Goal: Information Seeking & Learning: Learn about a topic

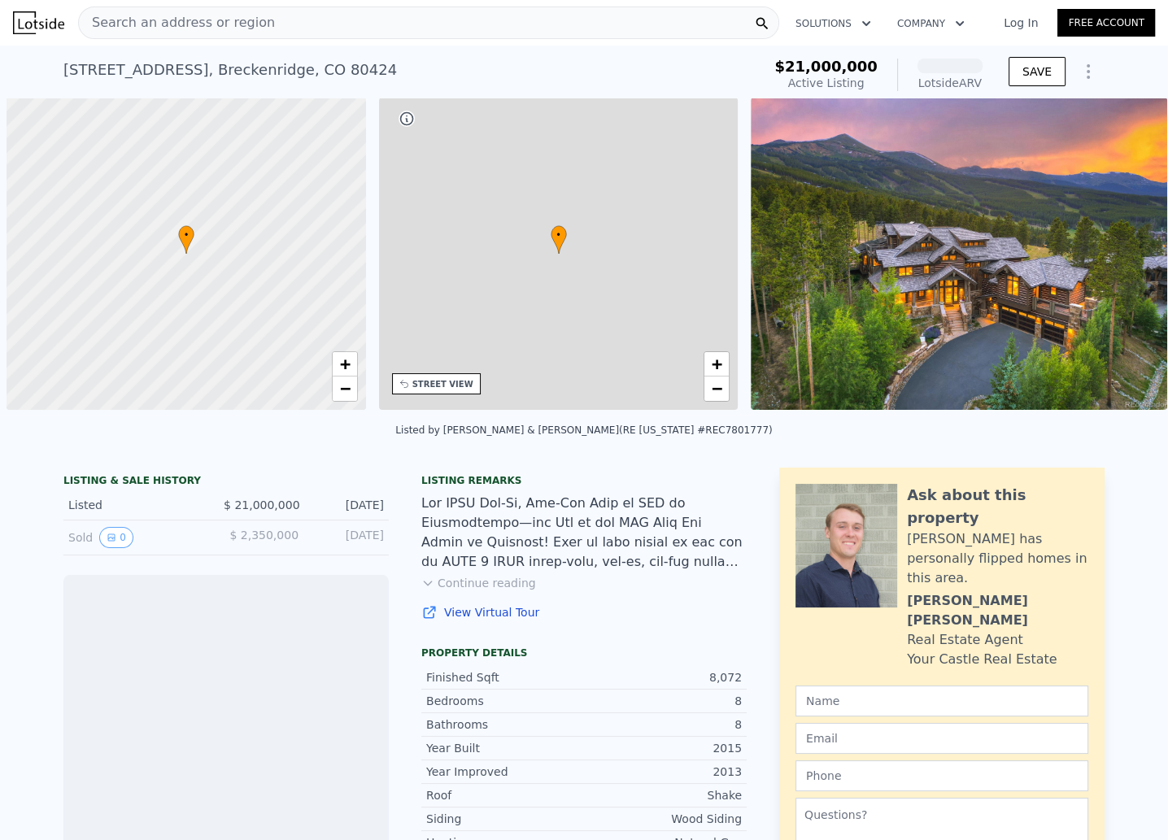
scroll to position [0, 7]
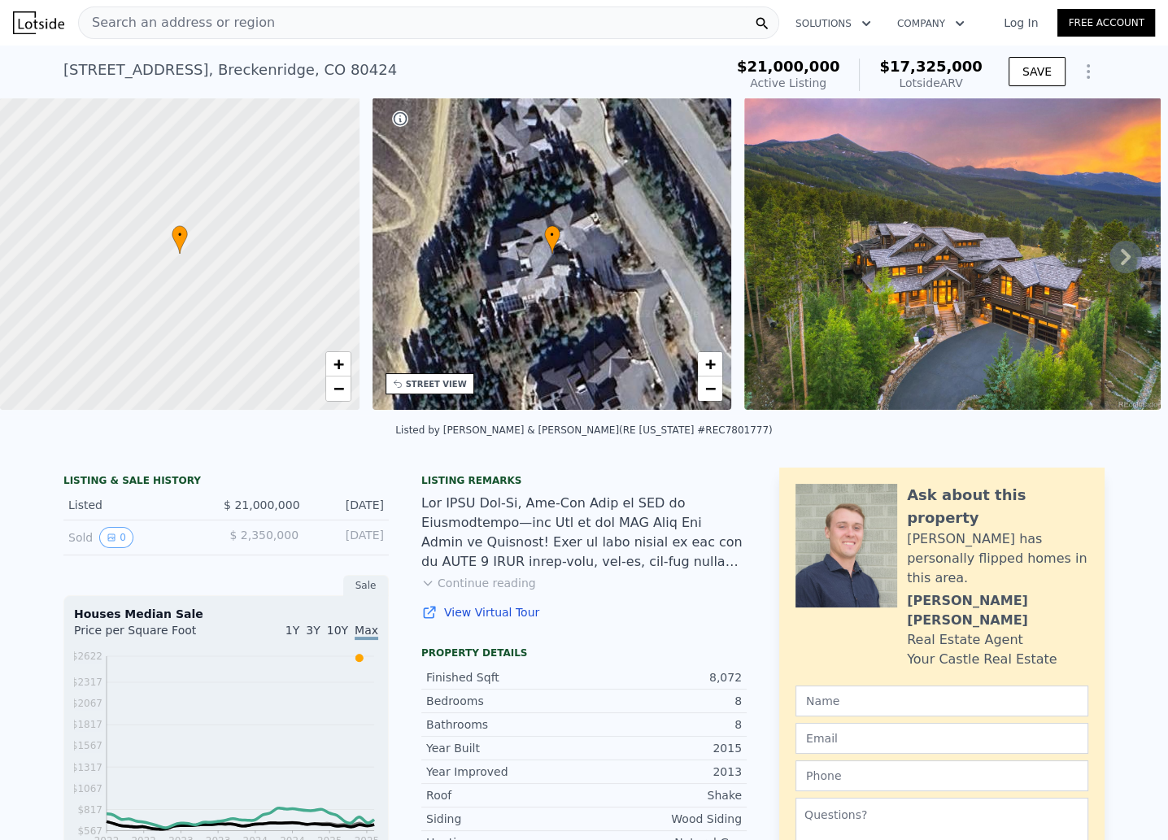
click at [1109, 263] on icon at bounding box center [1125, 257] width 33 height 33
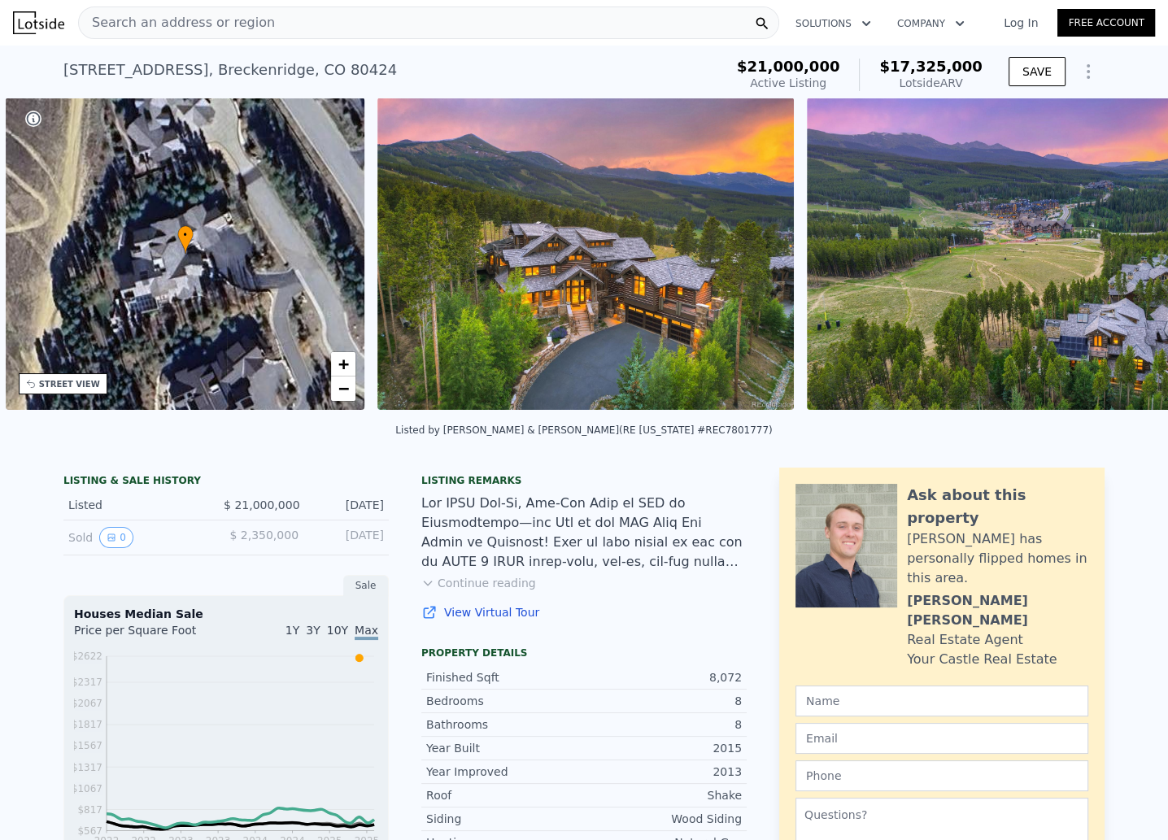
scroll to position [0, 378]
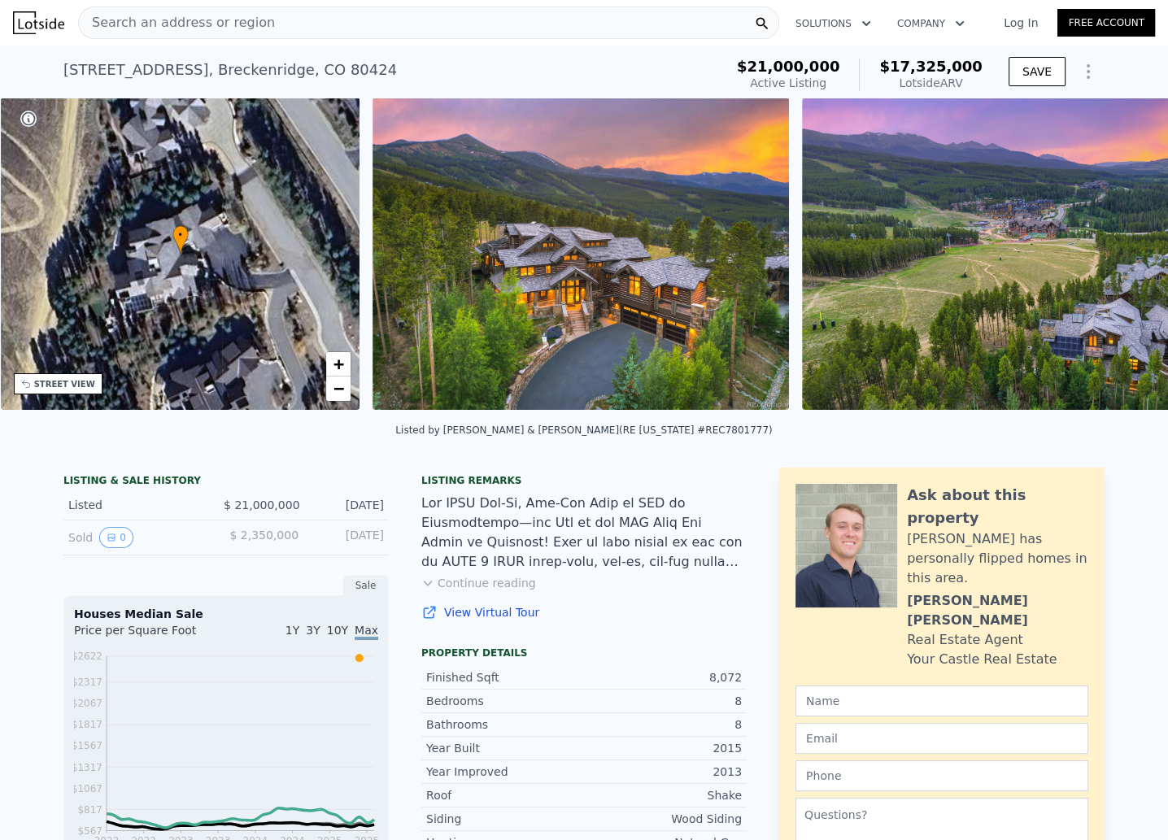
click at [1105, 263] on div "• + − • + − STREET VIEW Loading... SATELLITE VIEW" at bounding box center [584, 257] width 1168 height 318
click at [1120, 265] on icon at bounding box center [1125, 257] width 10 height 16
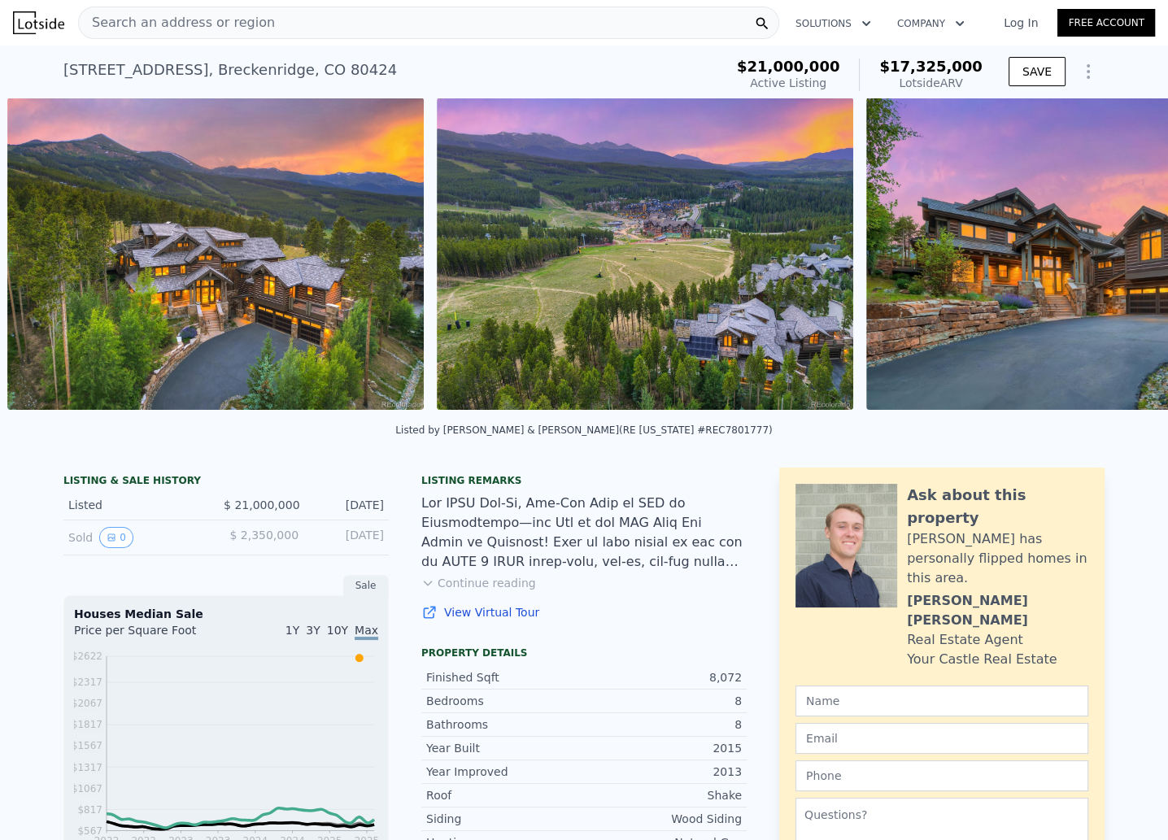
scroll to position [0, 743]
click at [1120, 265] on icon at bounding box center [1125, 257] width 10 height 16
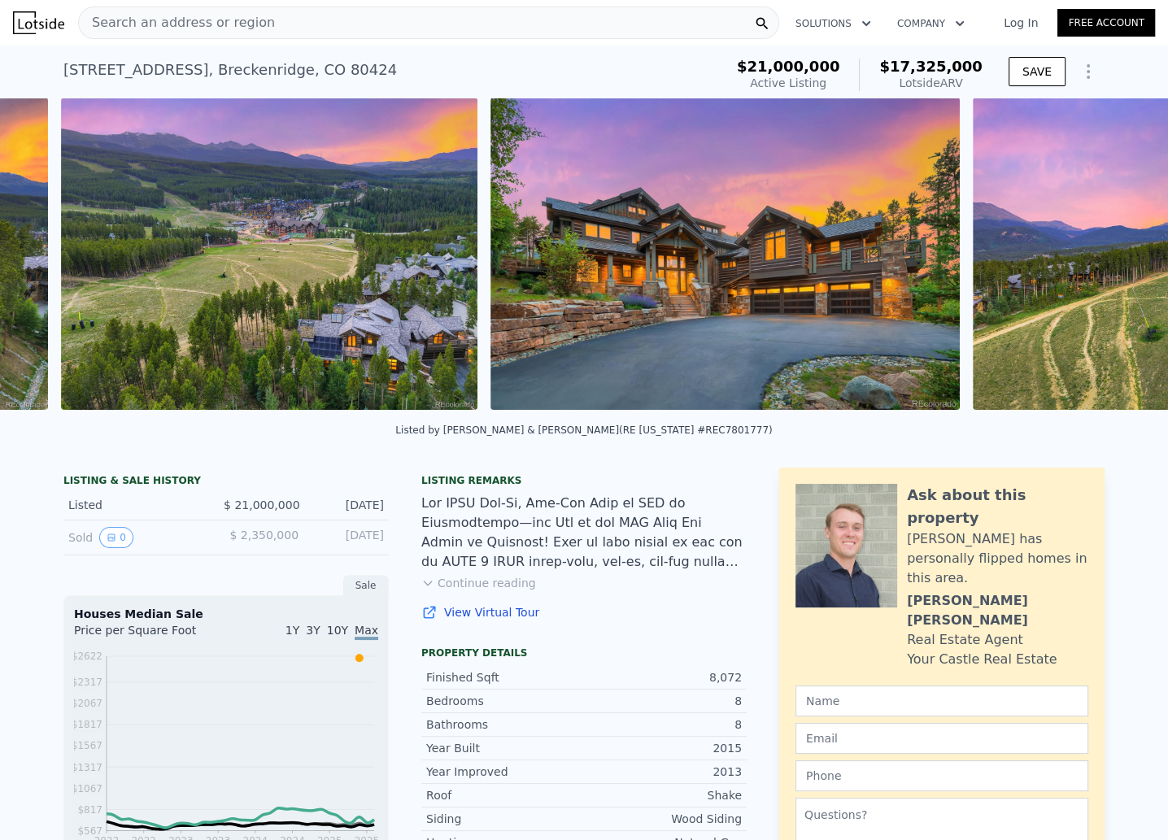
scroll to position [0, 1173]
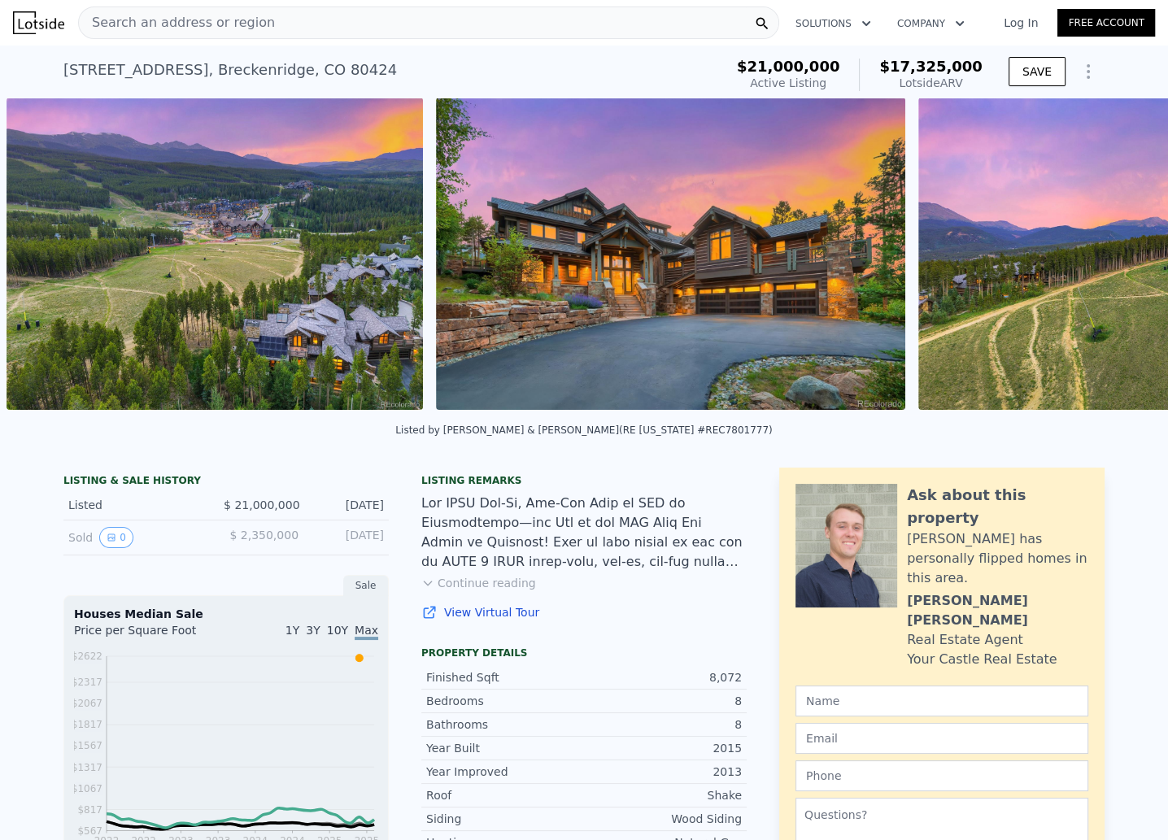
click at [1110, 267] on img at bounding box center [1126, 254] width 416 height 312
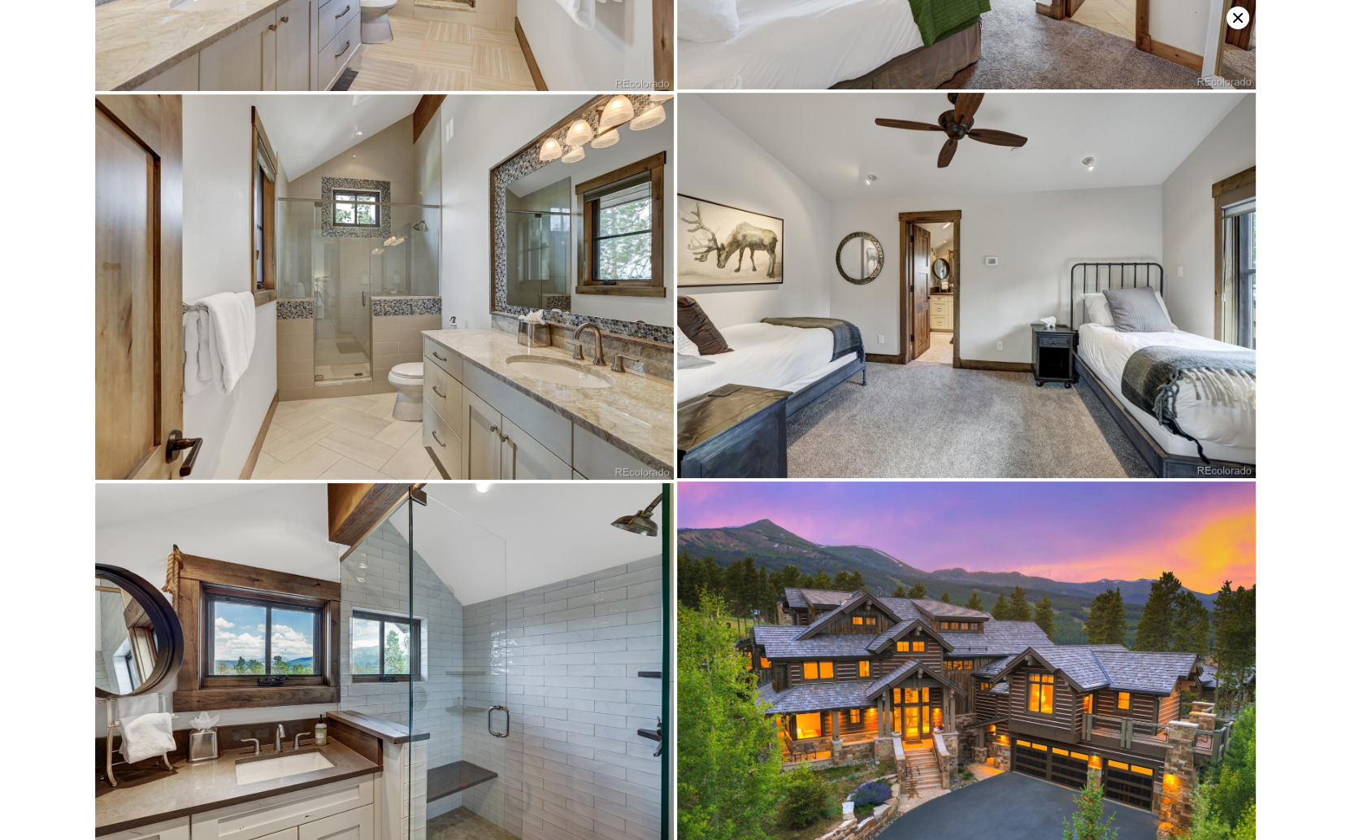
scroll to position [6632, 0]
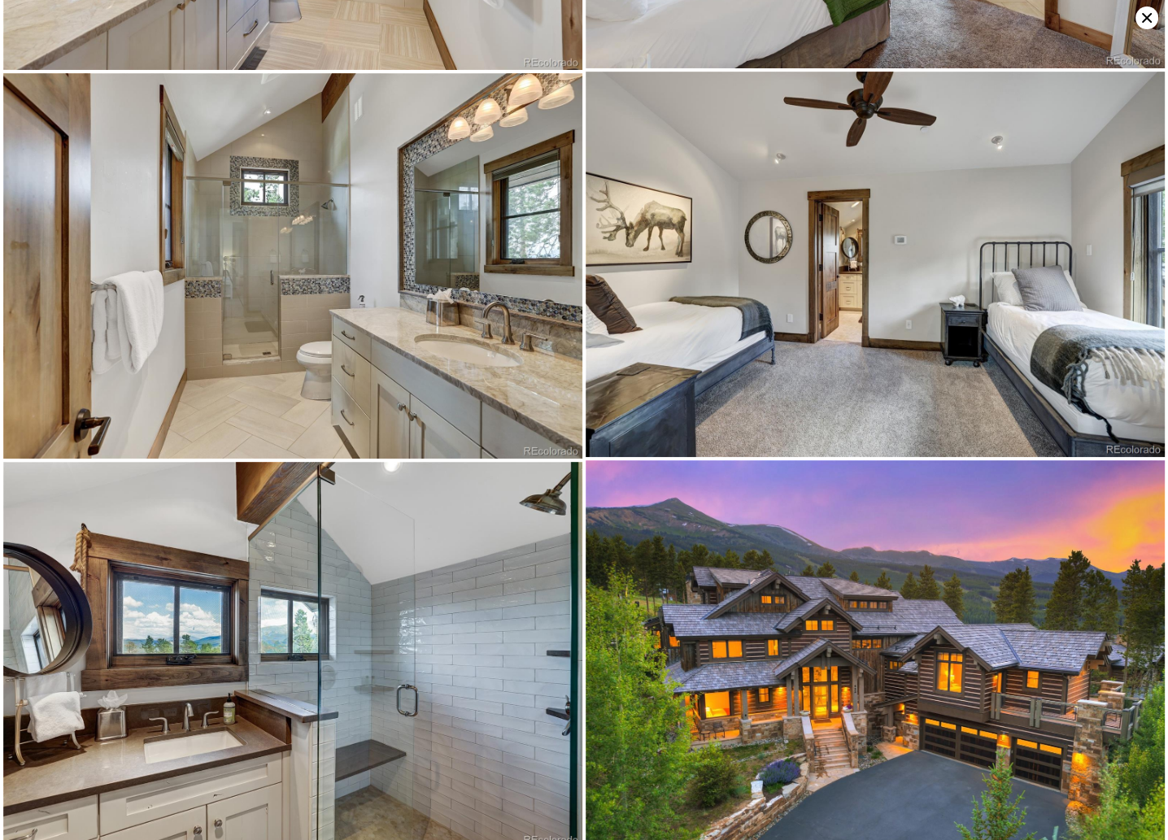
click at [1143, 12] on icon at bounding box center [1146, 18] width 23 height 23
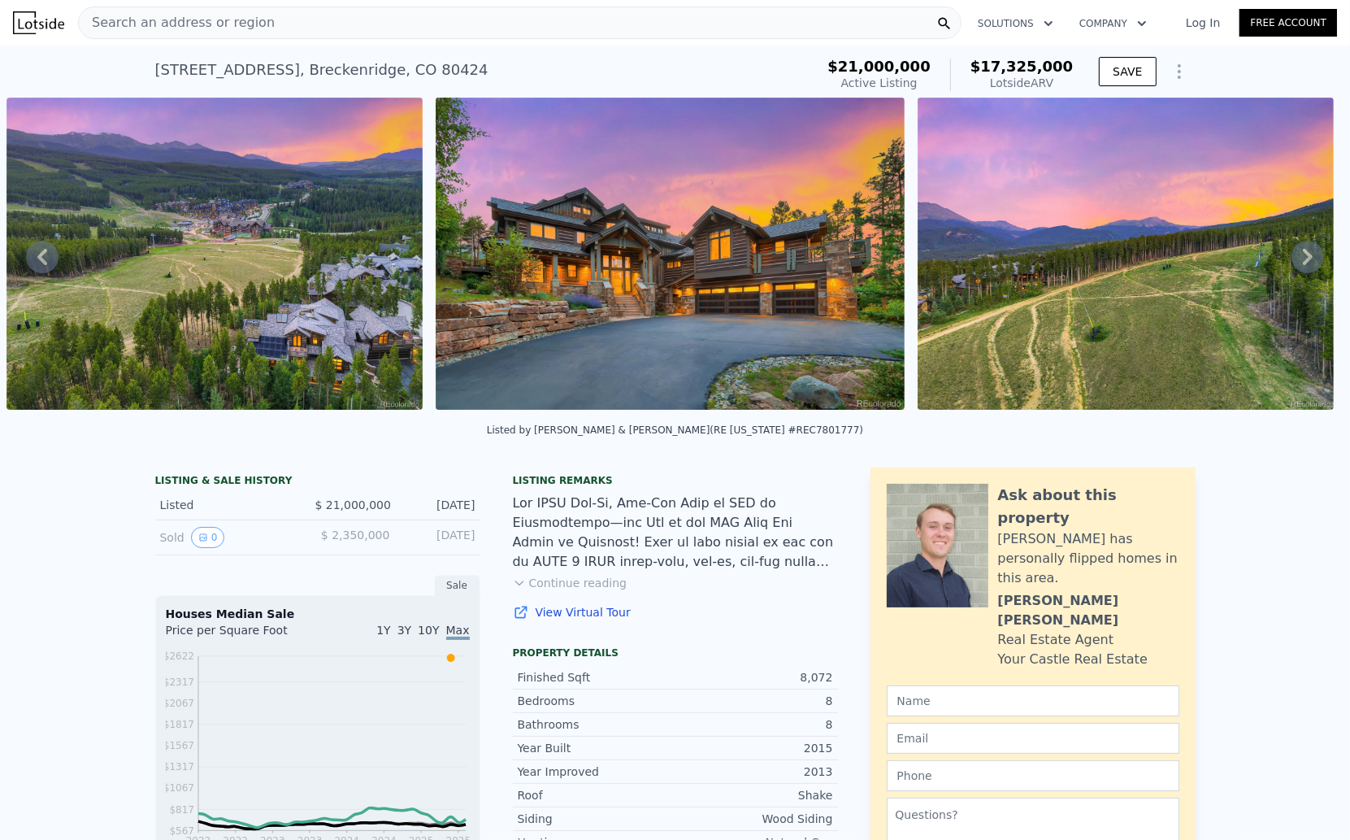
click at [564, 620] on link "View Virtual Tour" at bounding box center [675, 612] width 325 height 16
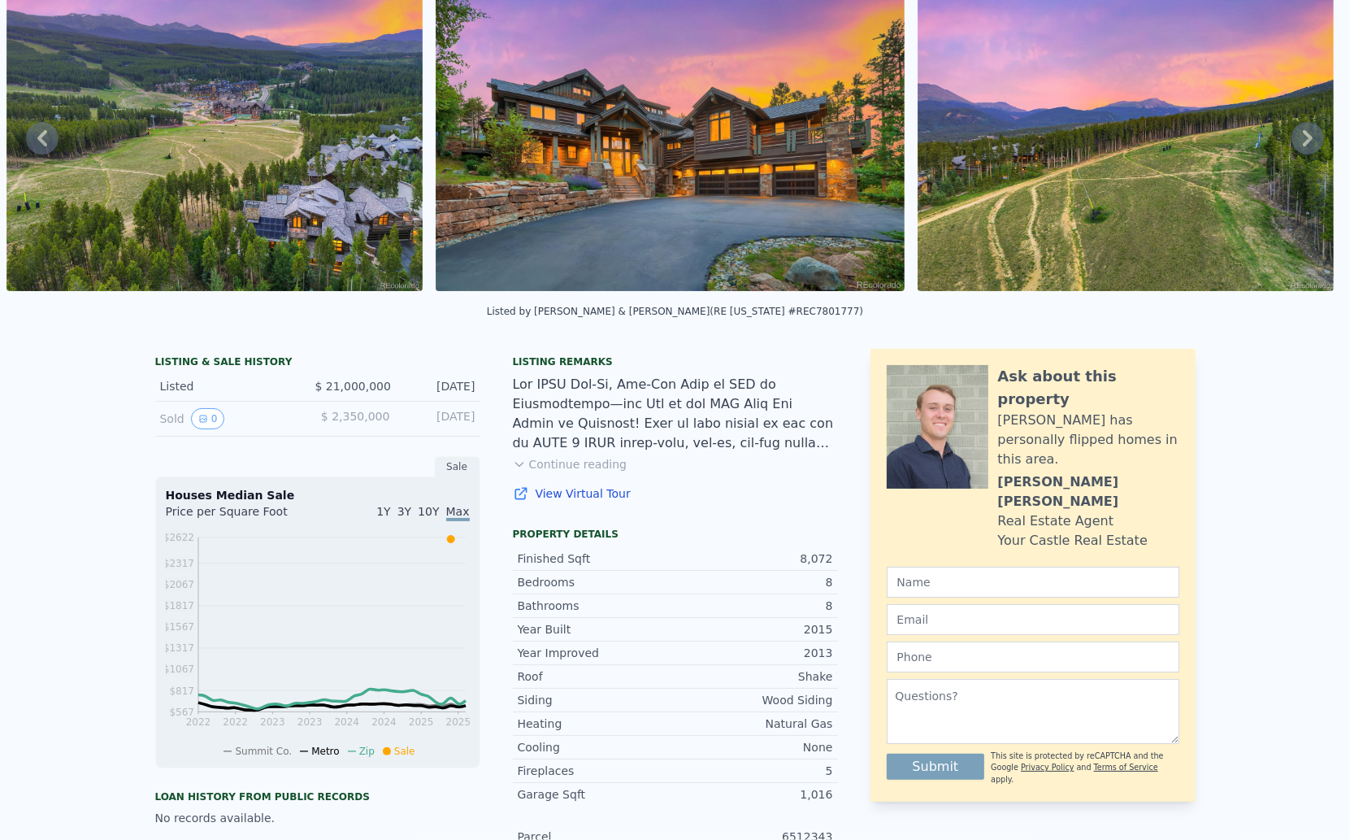
scroll to position [0, 0]
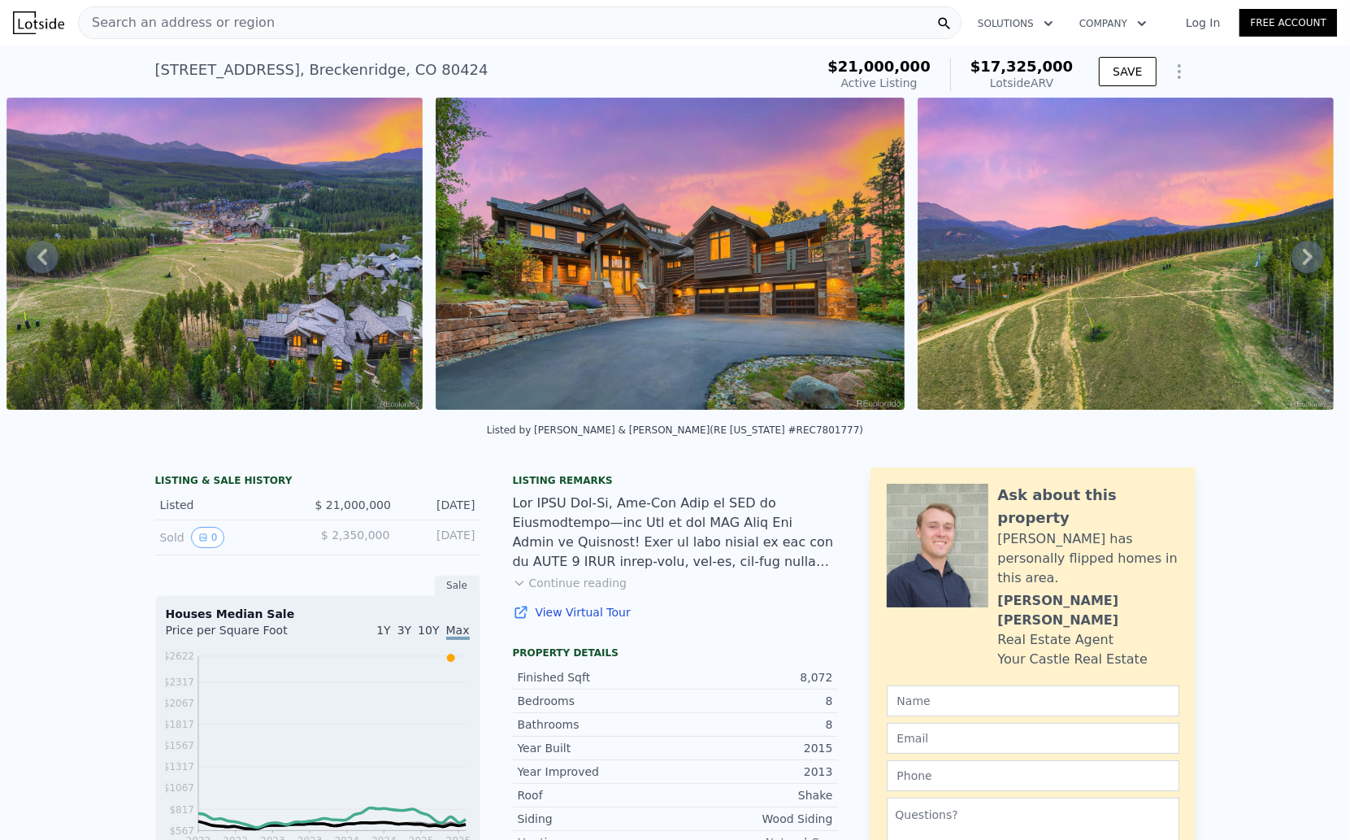
click at [329, 541] on span "$ 2,350,000" at bounding box center [355, 534] width 69 height 13
click at [194, 548] on button "0" at bounding box center [208, 537] width 34 height 21
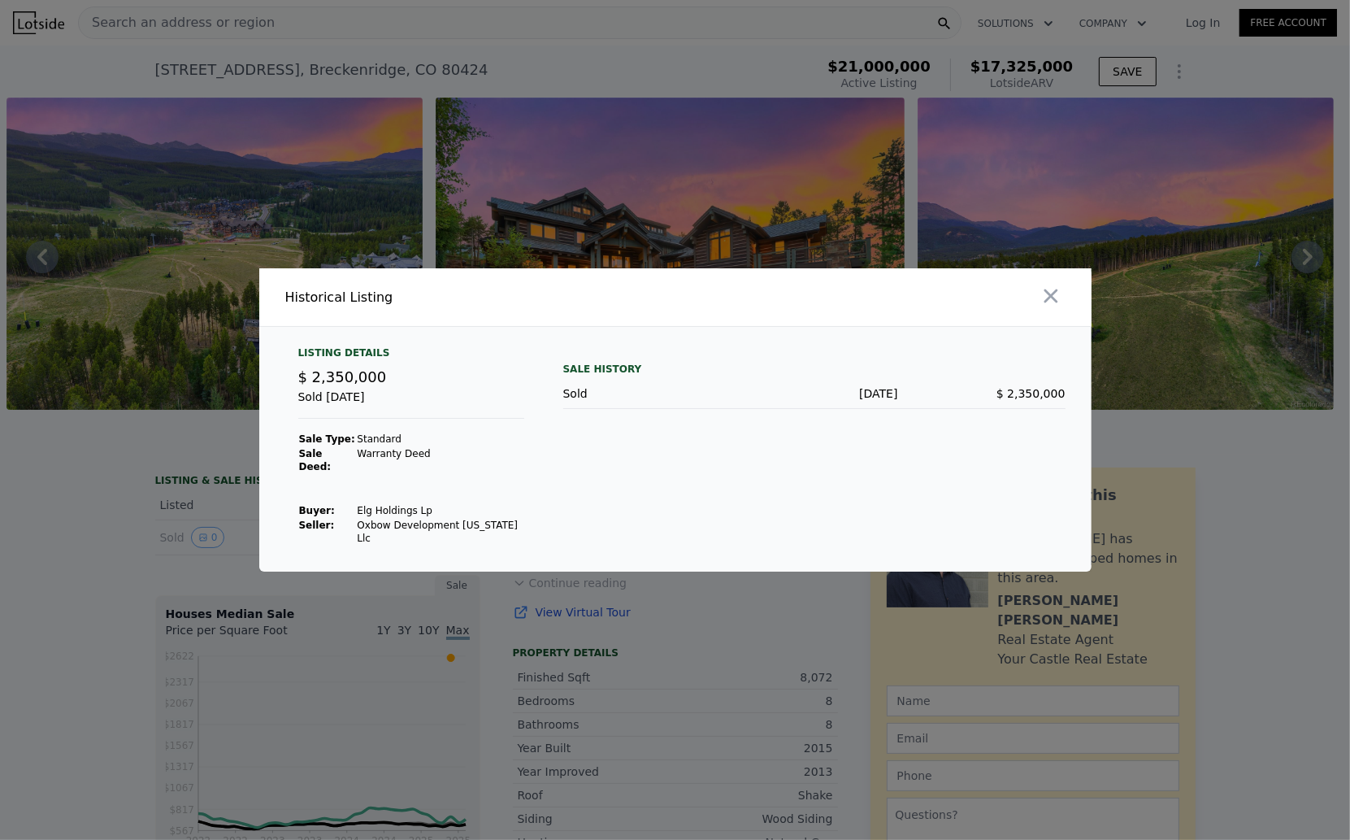
click at [97, 517] on div at bounding box center [675, 420] width 1350 height 840
